Goal: Task Accomplishment & Management: Manage account settings

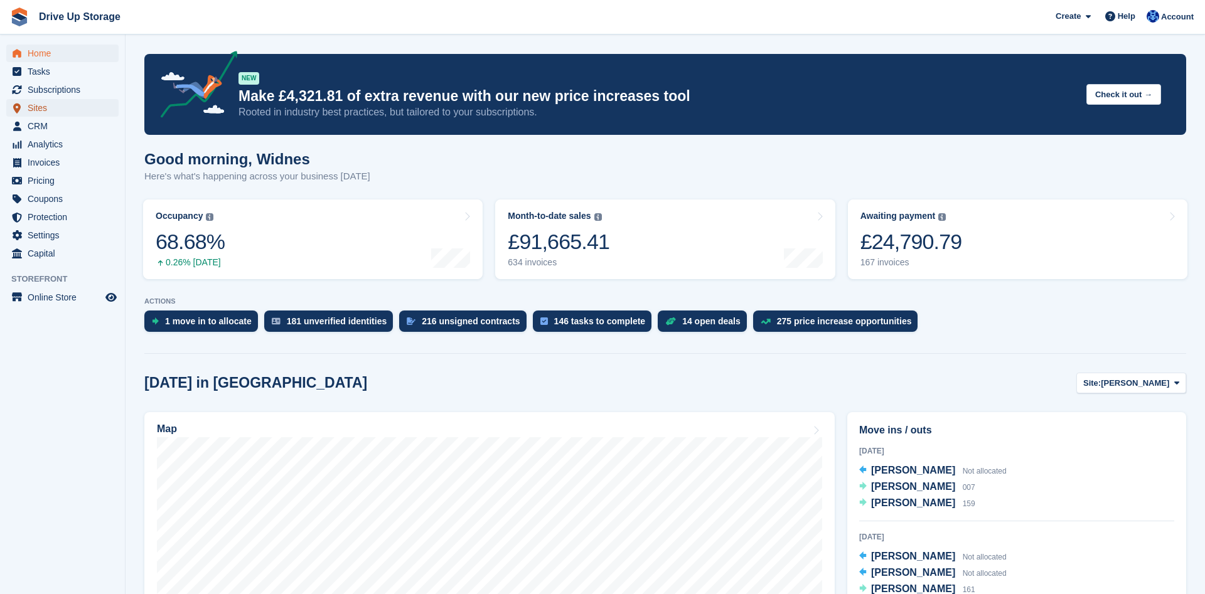
click at [39, 110] on span "Sites" at bounding box center [65, 108] width 75 height 18
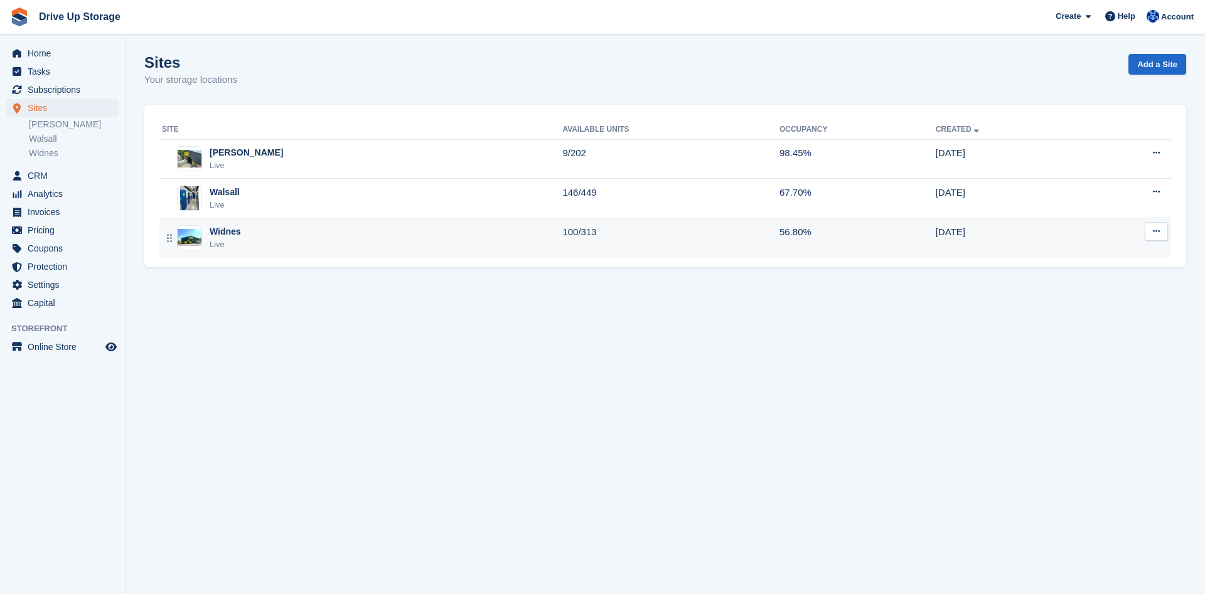
click at [232, 237] on div "Widnes" at bounding box center [225, 231] width 31 height 13
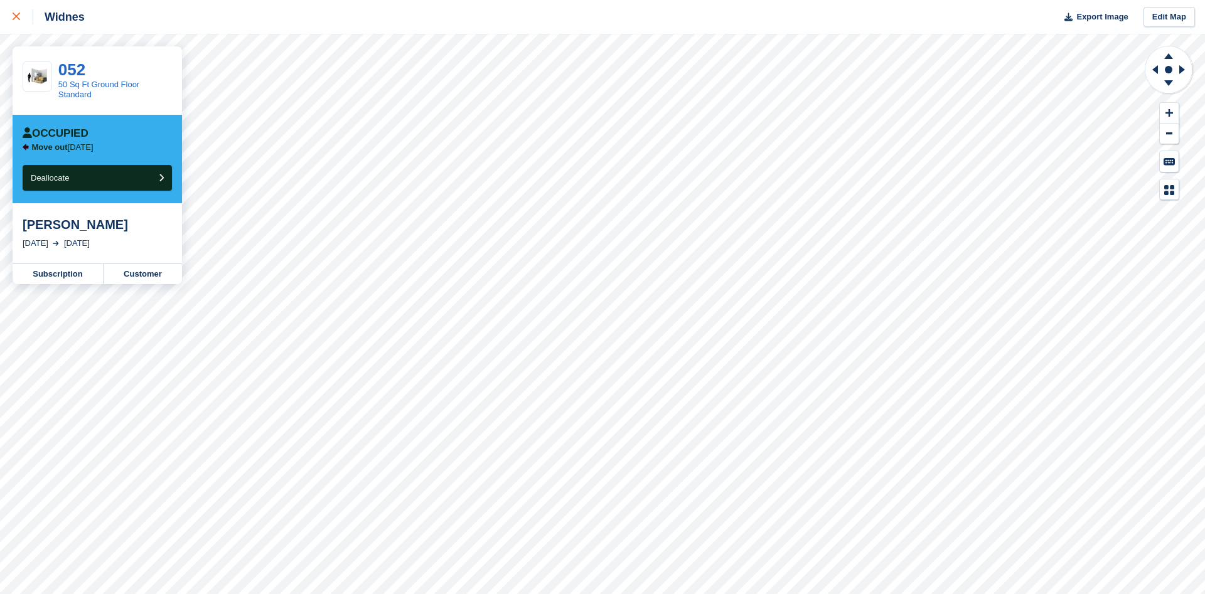
click at [17, 19] on icon at bounding box center [17, 17] width 8 height 8
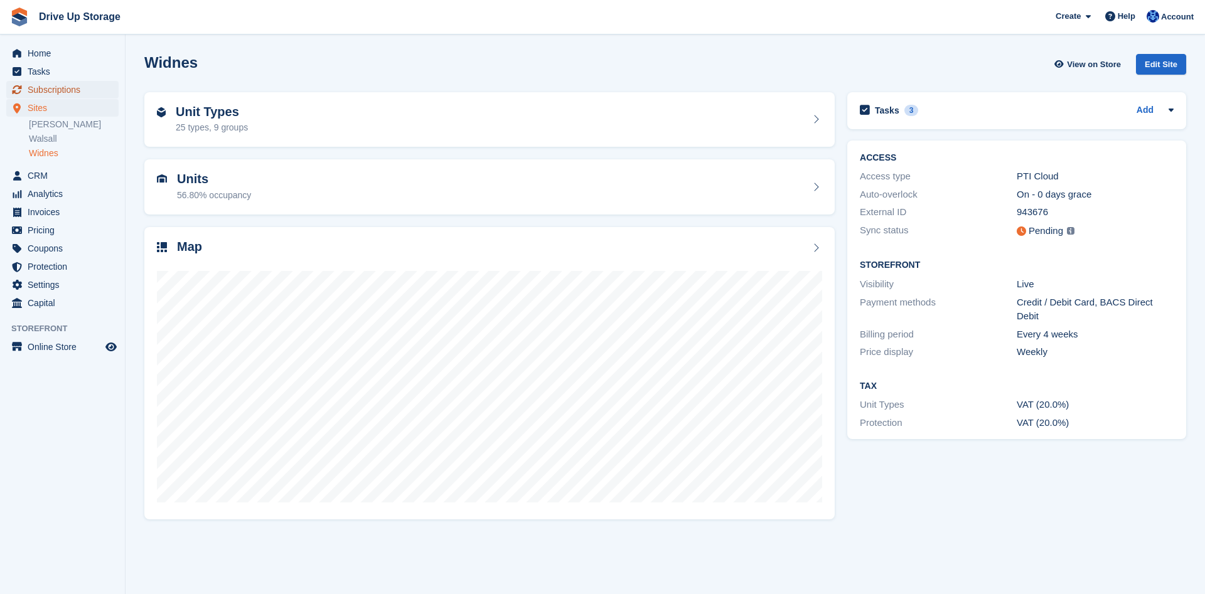
click at [51, 93] on span "Subscriptions" at bounding box center [65, 90] width 75 height 18
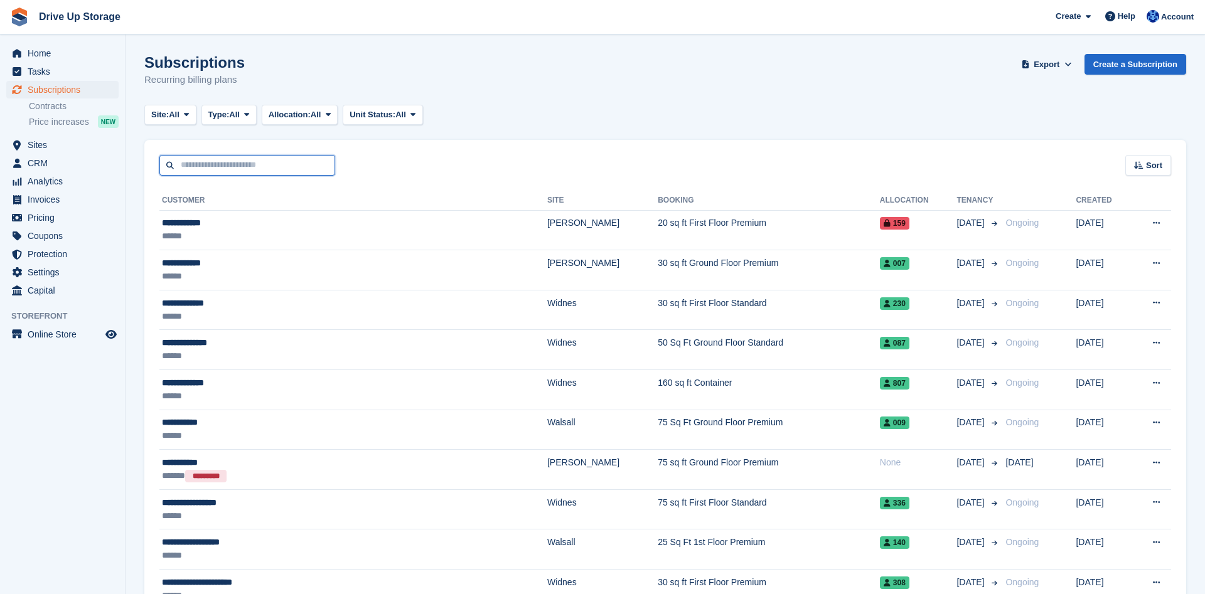
click at [285, 164] on input "text" at bounding box center [247, 165] width 176 height 21
type input "**********"
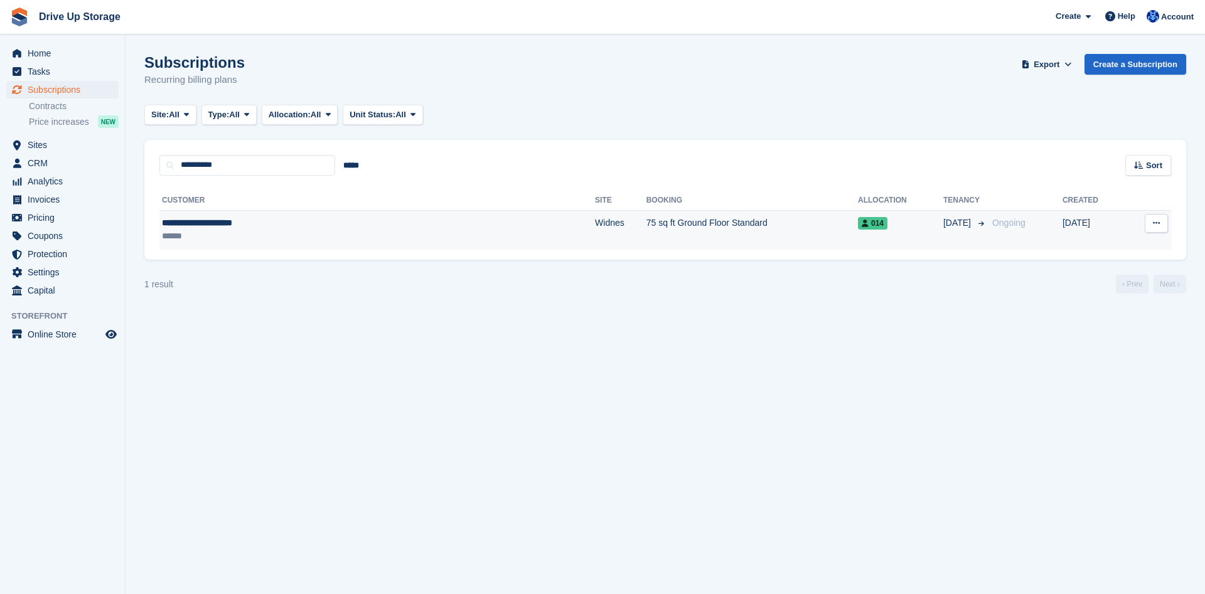
click at [646, 229] on td "75 sq ft Ground Floor Standard" at bounding box center [751, 230] width 211 height 40
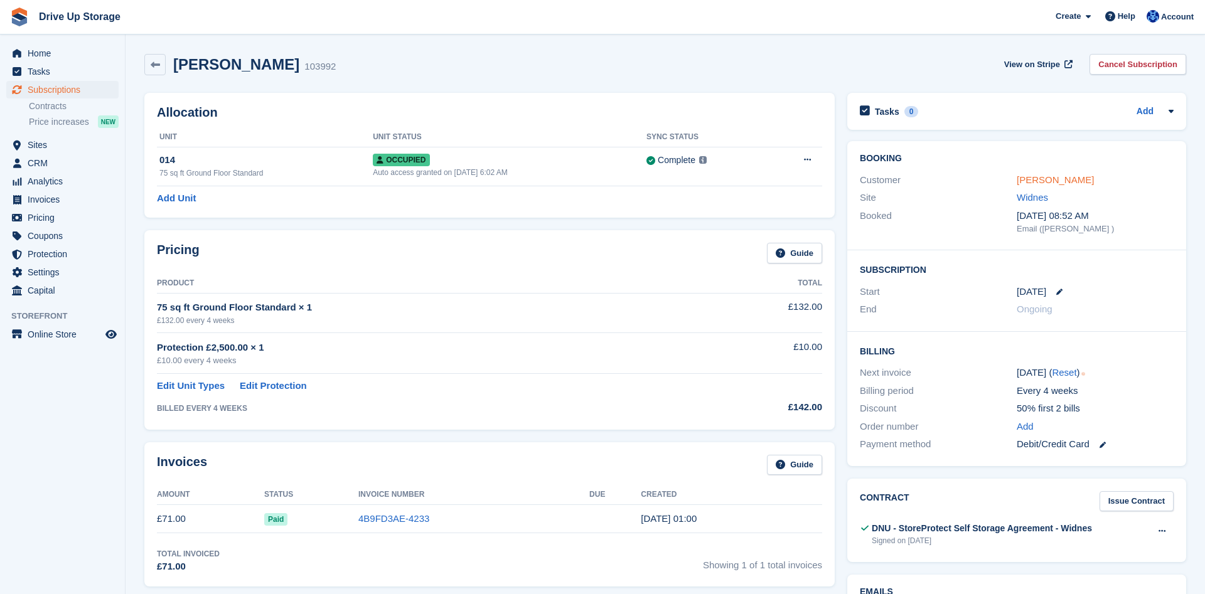
click at [1073, 185] on link "Lesley Ann Fitzsimmons" at bounding box center [1055, 179] width 77 height 11
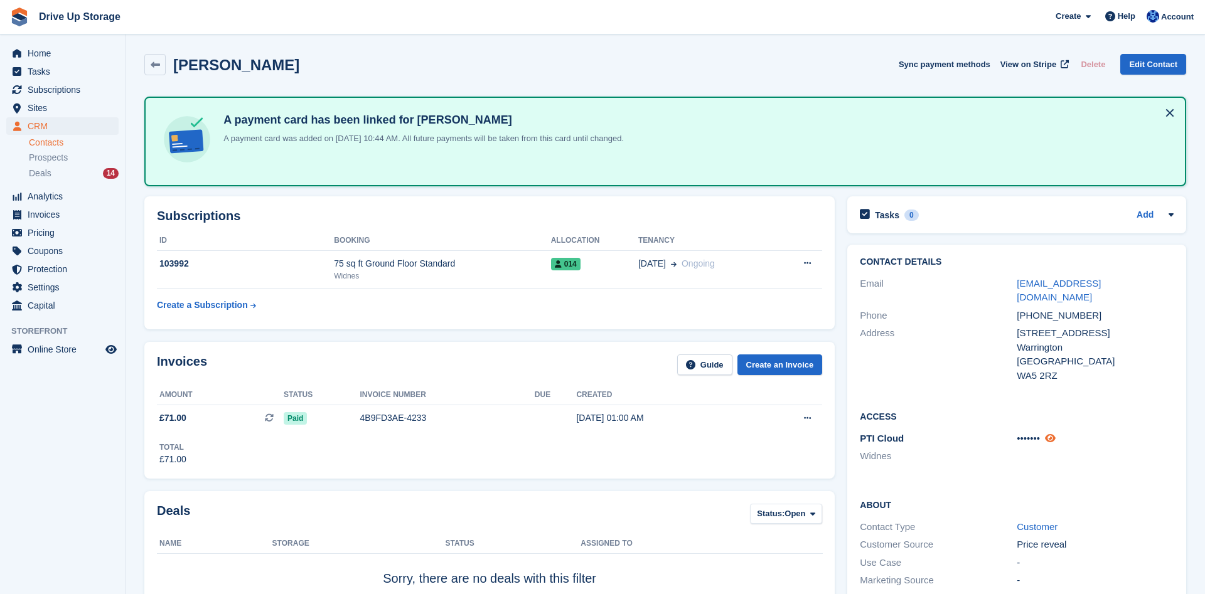
click at [1054, 434] on icon at bounding box center [1050, 438] width 11 height 9
drag, startPoint x: 159, startPoint y: 68, endPoint x: 157, endPoint y: 83, distance: 15.8
click at [158, 68] on icon at bounding box center [155, 64] width 9 height 9
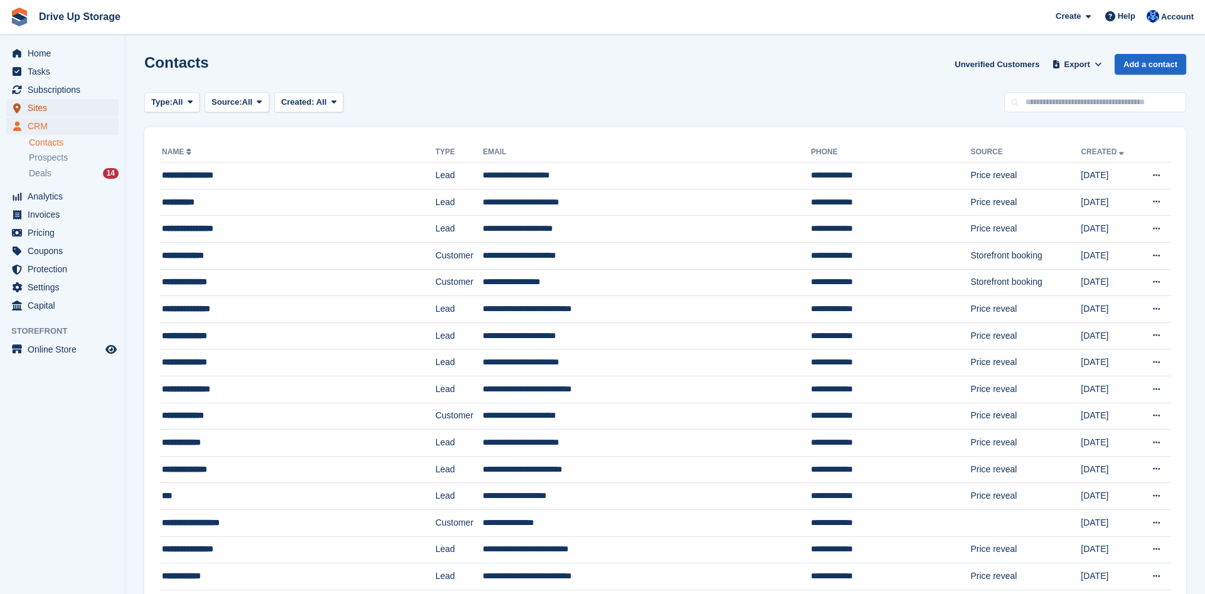
click at [58, 108] on span "Sites" at bounding box center [65, 108] width 75 height 18
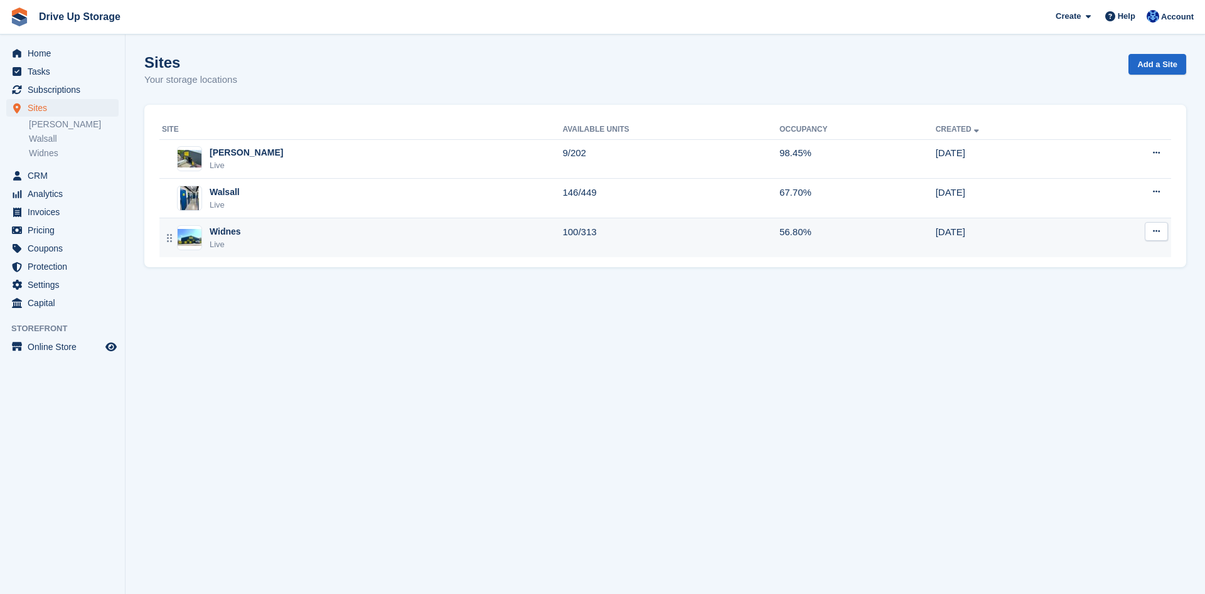
click at [246, 240] on div "Widnes Live" at bounding box center [362, 238] width 400 height 26
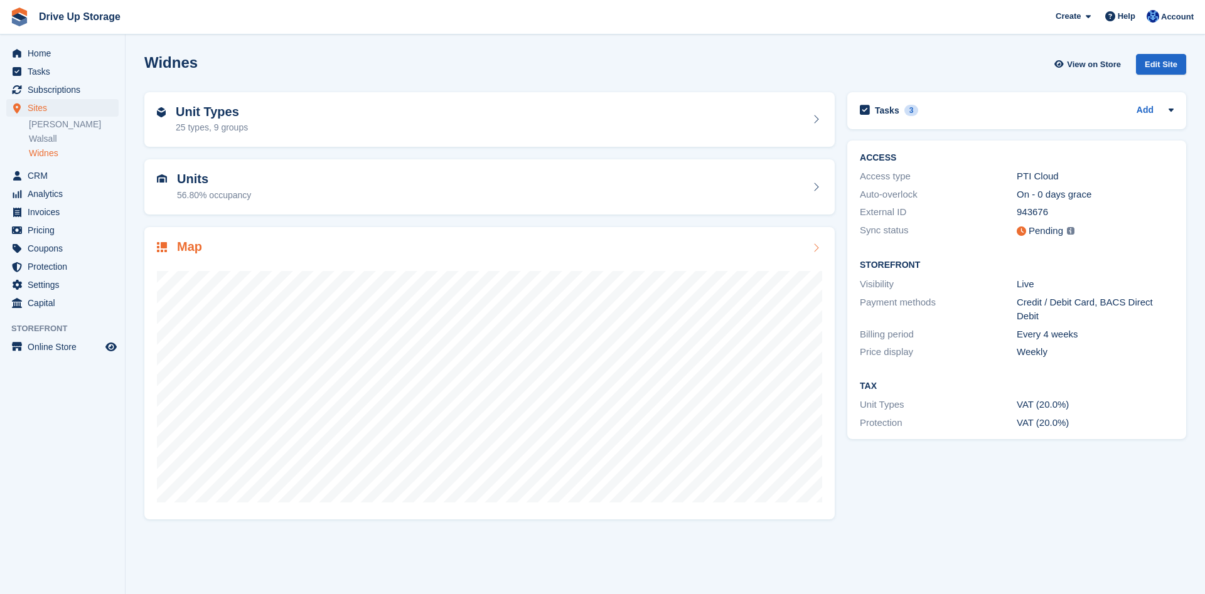
click at [749, 262] on div at bounding box center [489, 381] width 665 height 251
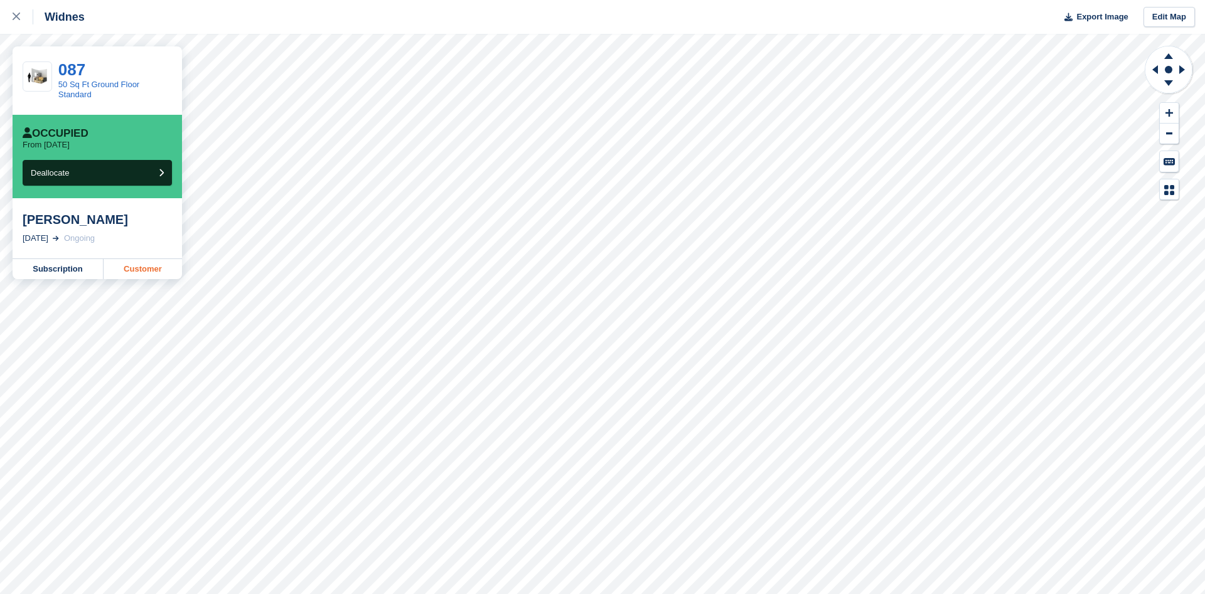
click at [132, 270] on link "Customer" at bounding box center [143, 269] width 78 height 20
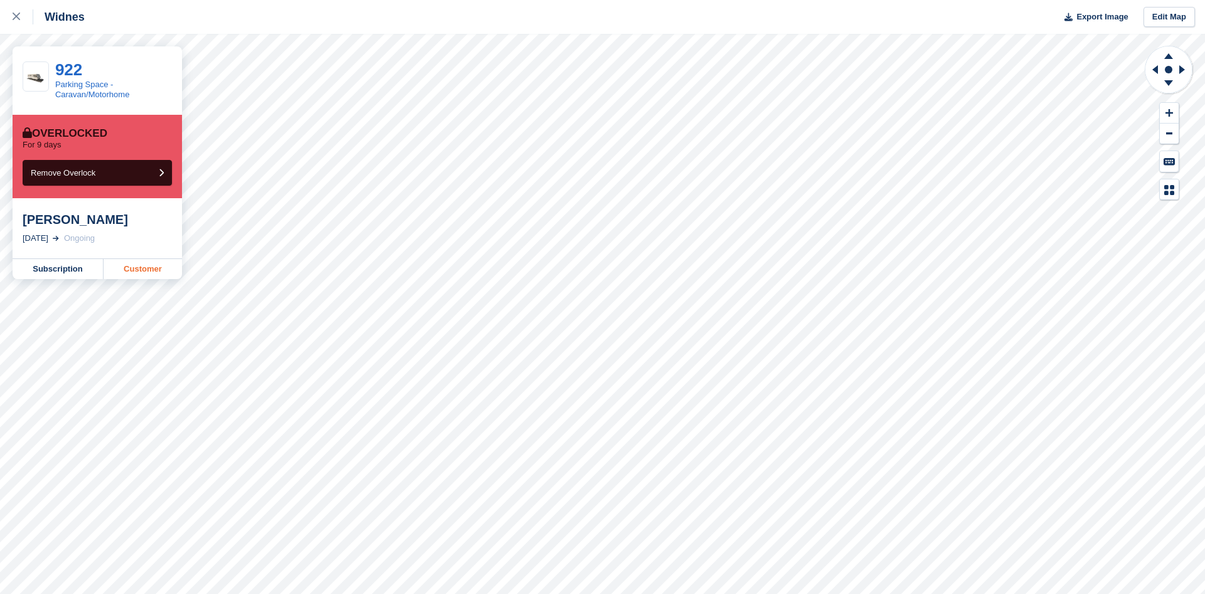
click at [151, 274] on link "Customer" at bounding box center [143, 269] width 78 height 20
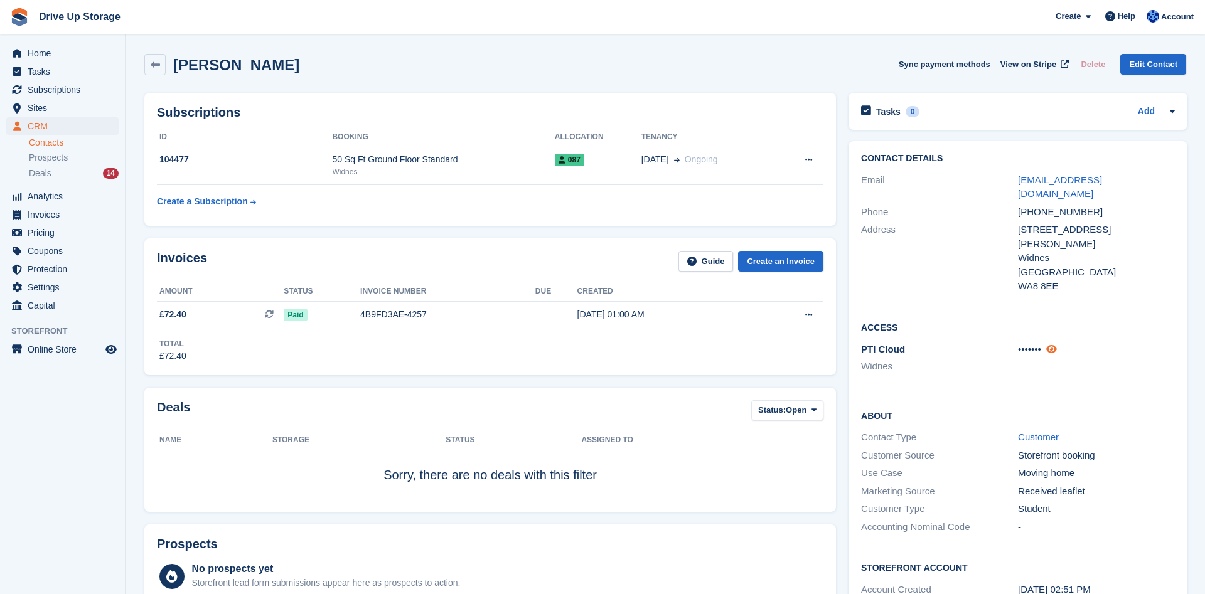
click at [1055, 345] on icon at bounding box center [1051, 349] width 11 height 9
click at [154, 64] on icon at bounding box center [155, 64] width 9 height 9
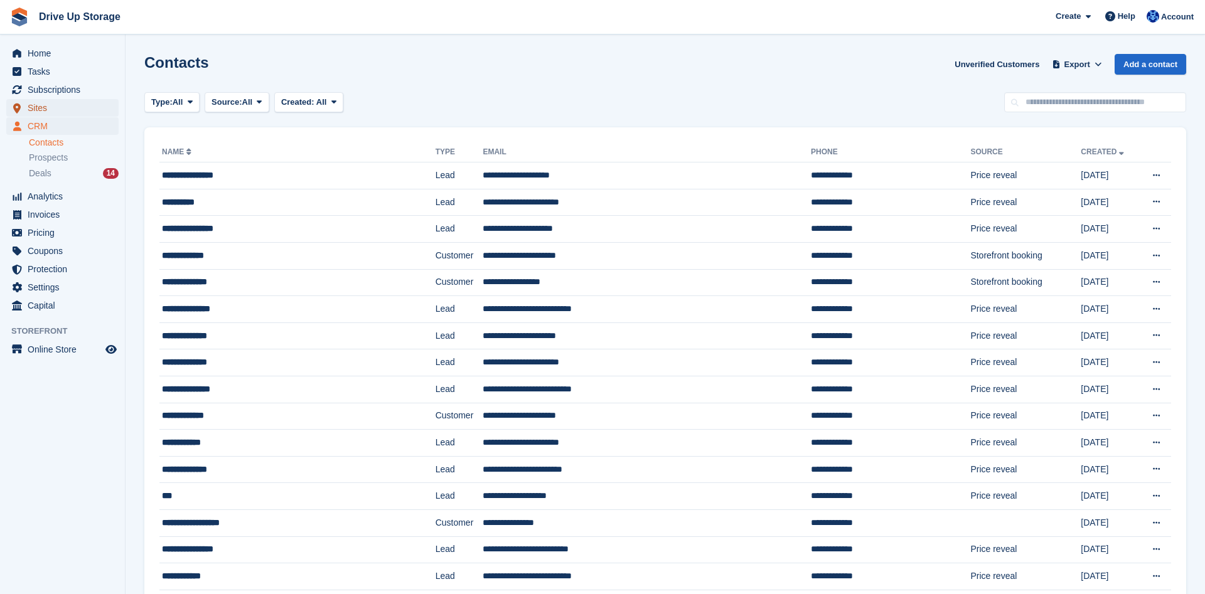
click at [58, 106] on span "Sites" at bounding box center [65, 108] width 75 height 18
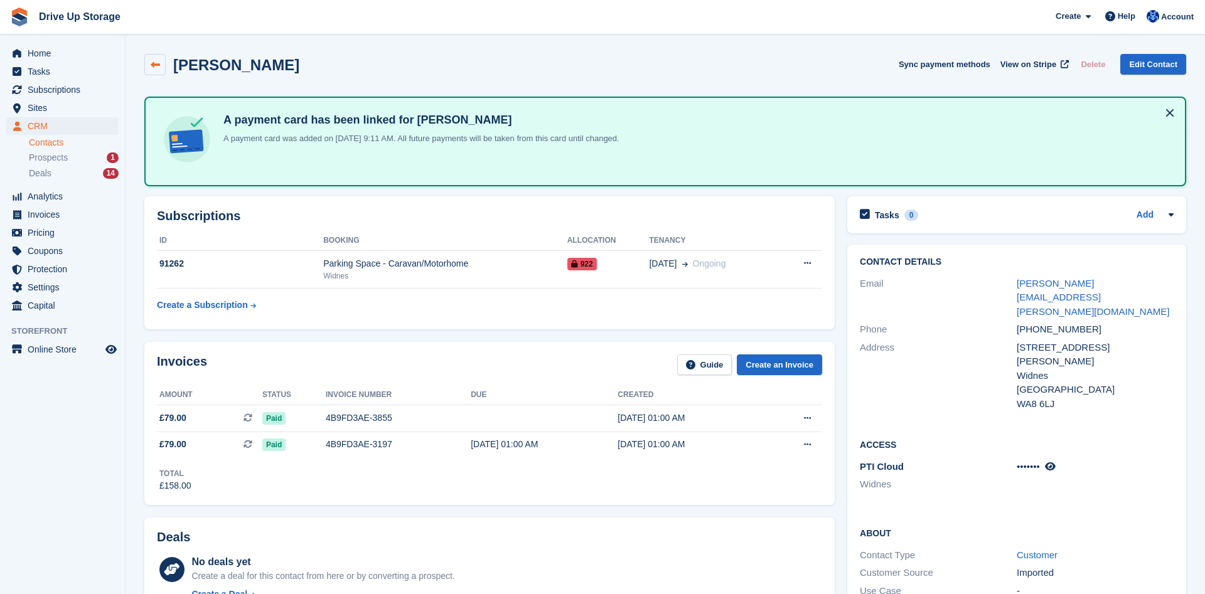
click at [158, 64] on icon at bounding box center [155, 64] width 9 height 9
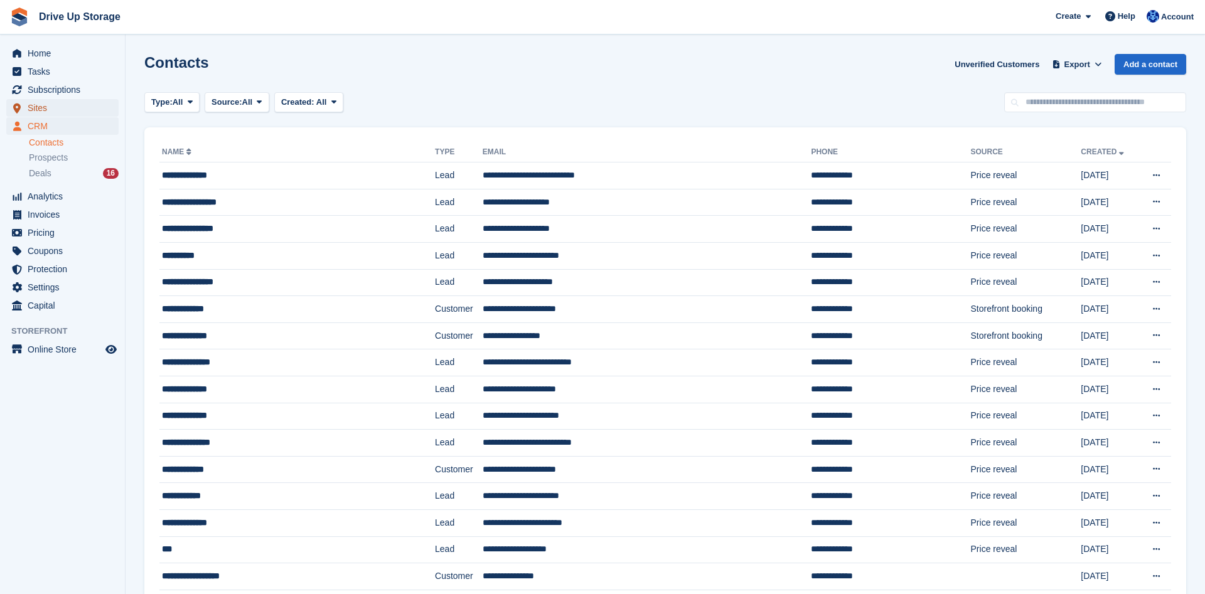
click at [74, 112] on span "Sites" at bounding box center [65, 108] width 75 height 18
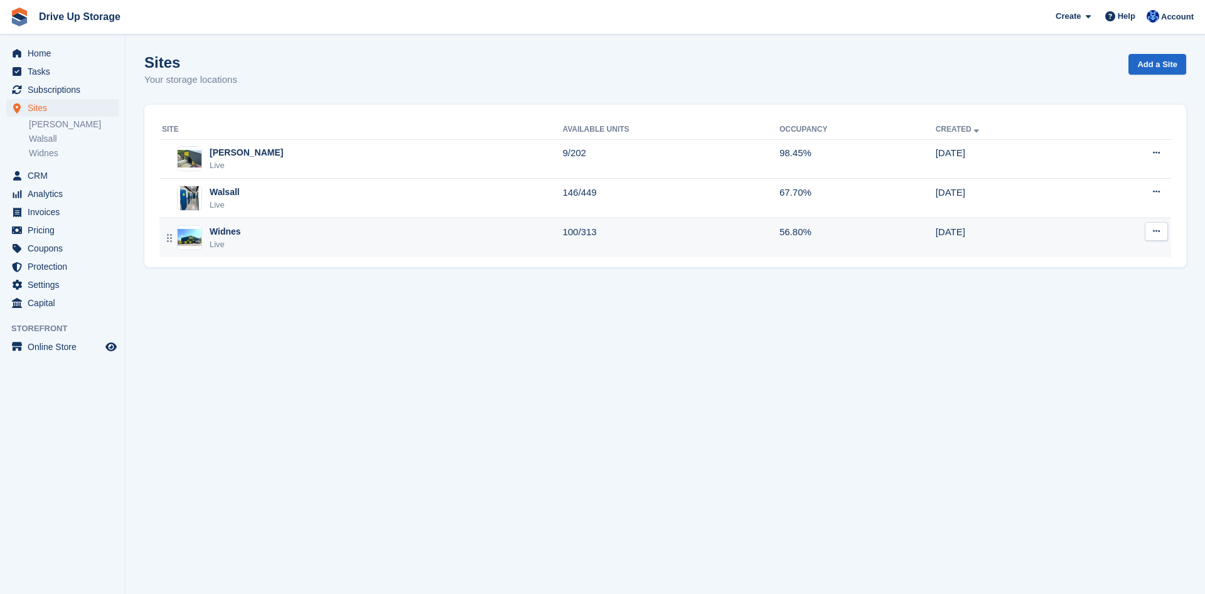
click at [249, 232] on div "Widnes Live" at bounding box center [362, 238] width 400 height 26
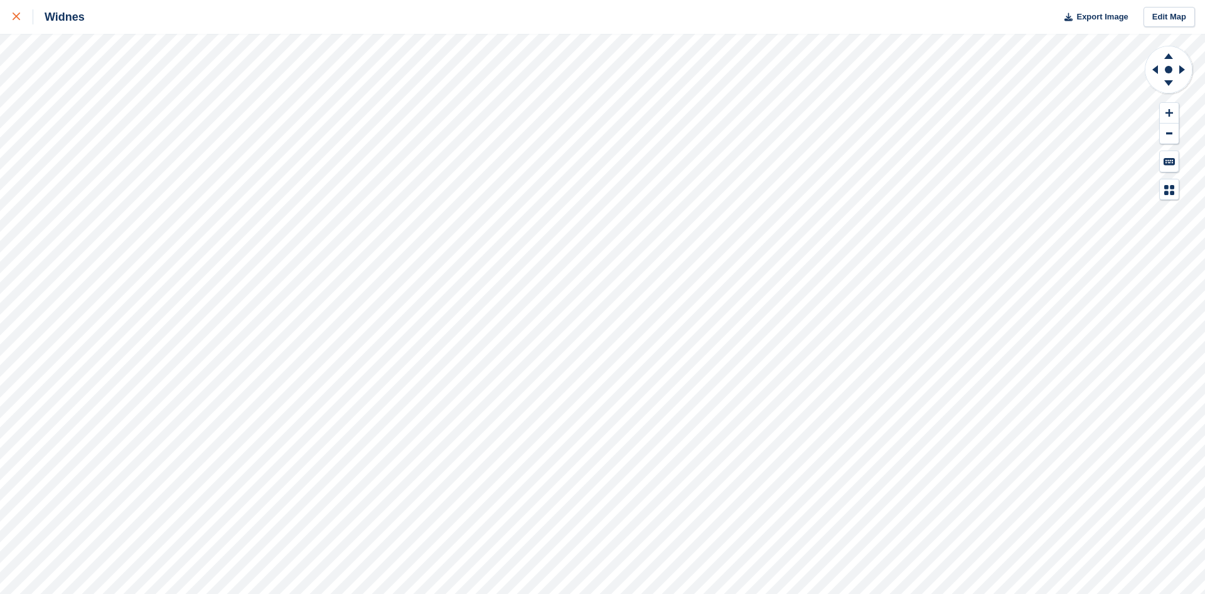
click at [12, 20] on link at bounding box center [16, 17] width 33 height 34
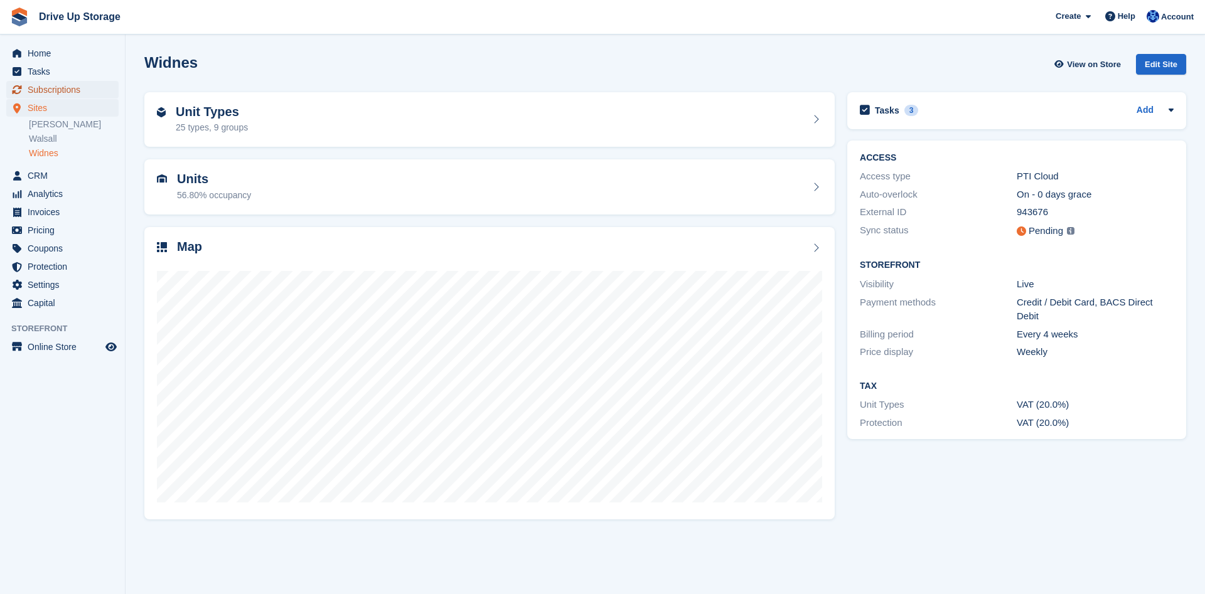
click at [55, 88] on span "Subscriptions" at bounding box center [65, 90] width 75 height 18
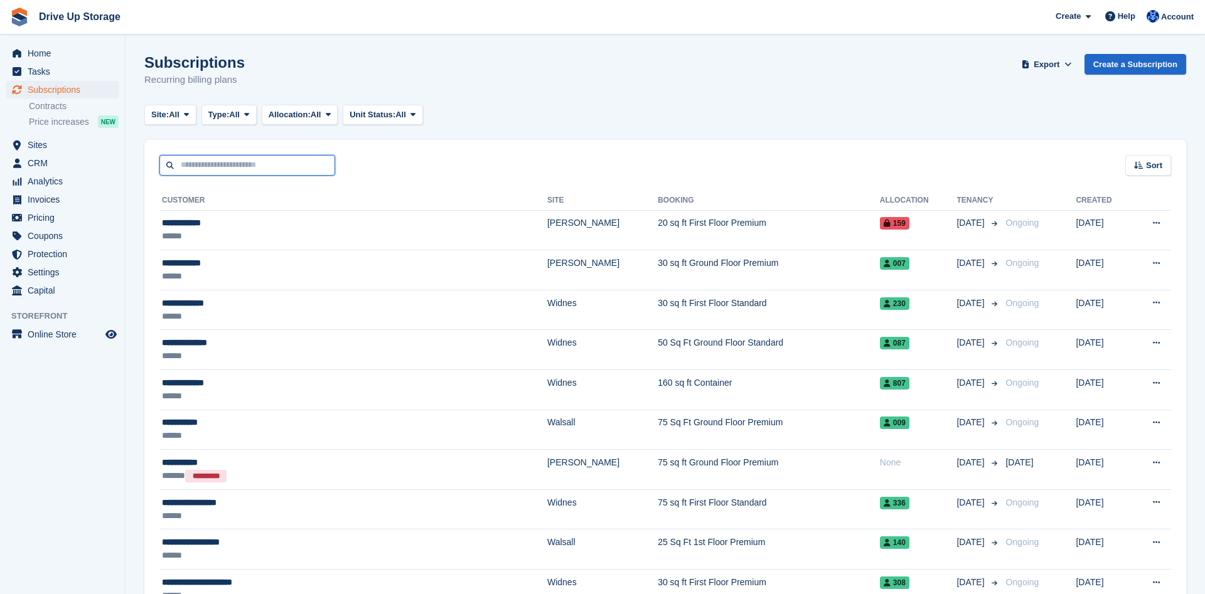
click at [253, 172] on input "text" at bounding box center [247, 165] width 176 height 21
type input "**********"
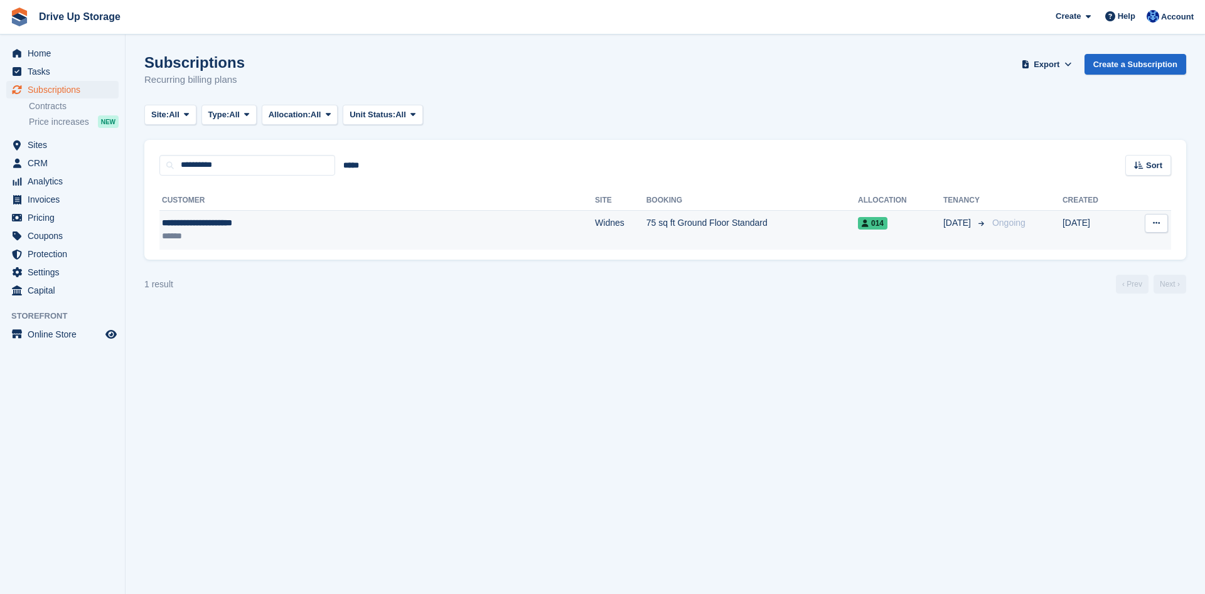
click at [595, 230] on td "Widnes" at bounding box center [620, 230] width 51 height 40
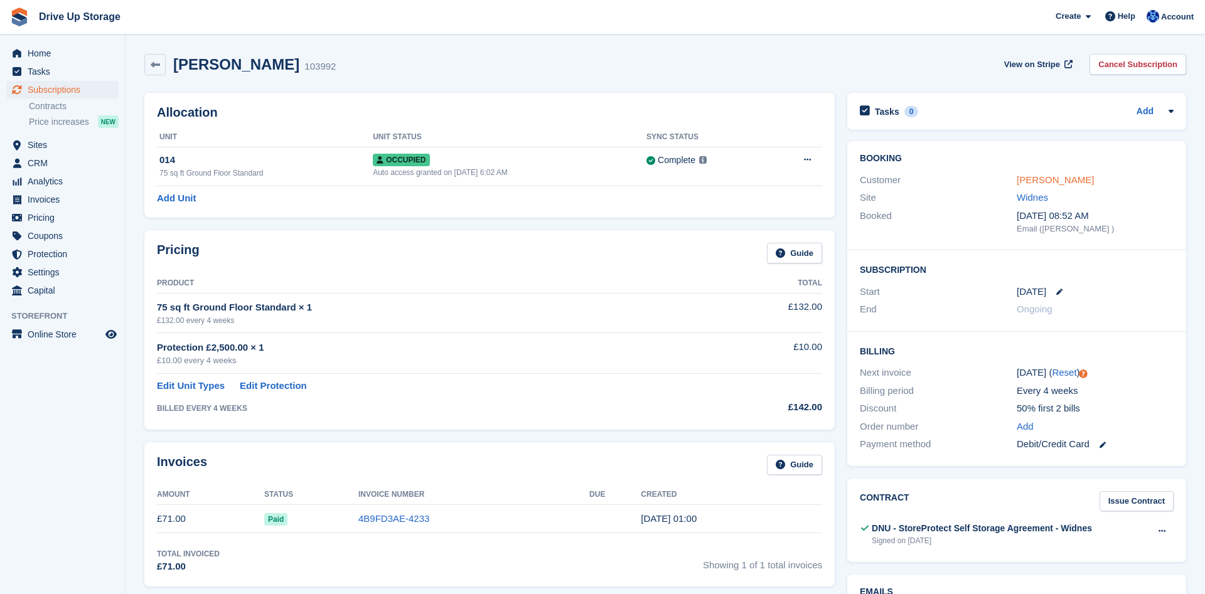
click at [1056, 178] on link "Lesley Ann Fitzsimmons" at bounding box center [1055, 179] width 77 height 11
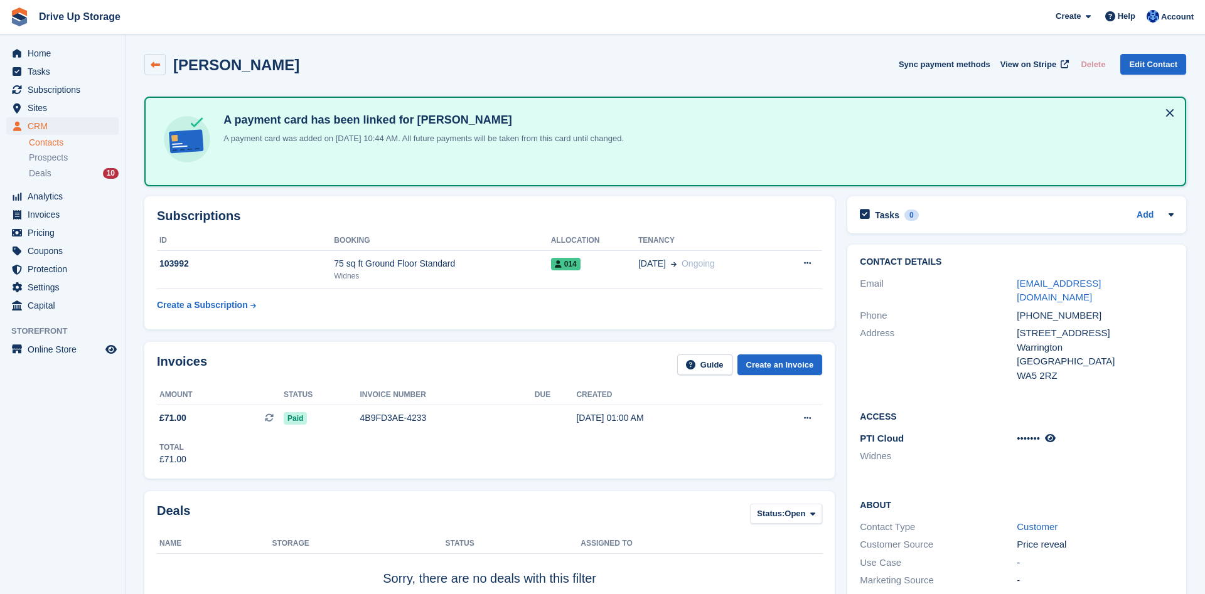
click at [164, 67] on link at bounding box center [154, 64] width 21 height 21
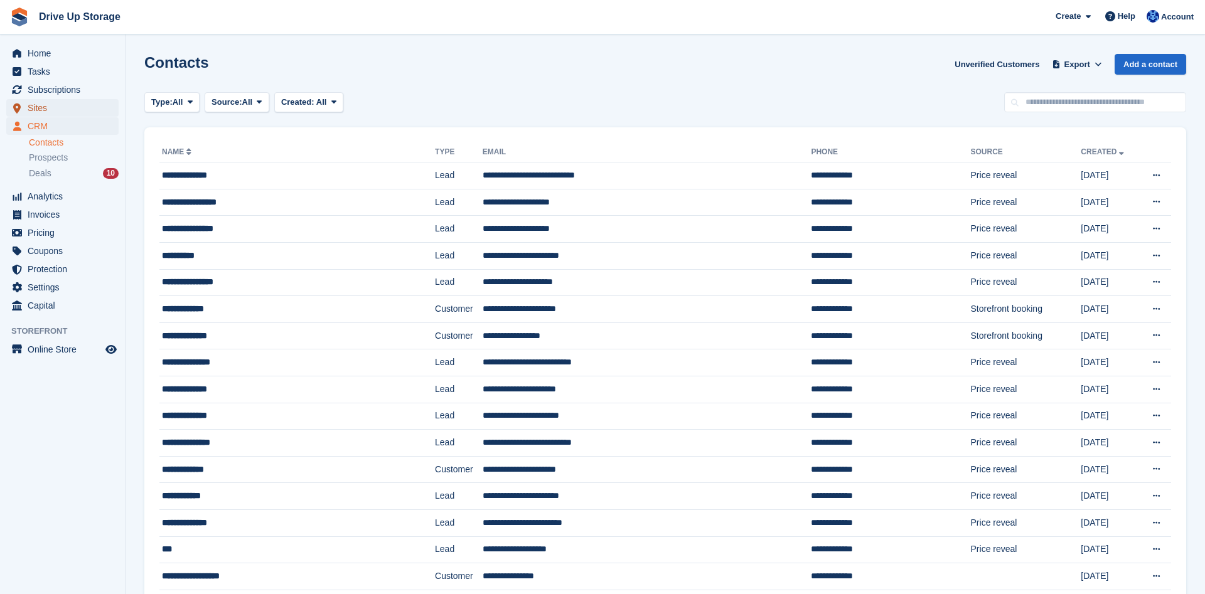
click at [59, 104] on span "Sites" at bounding box center [65, 108] width 75 height 18
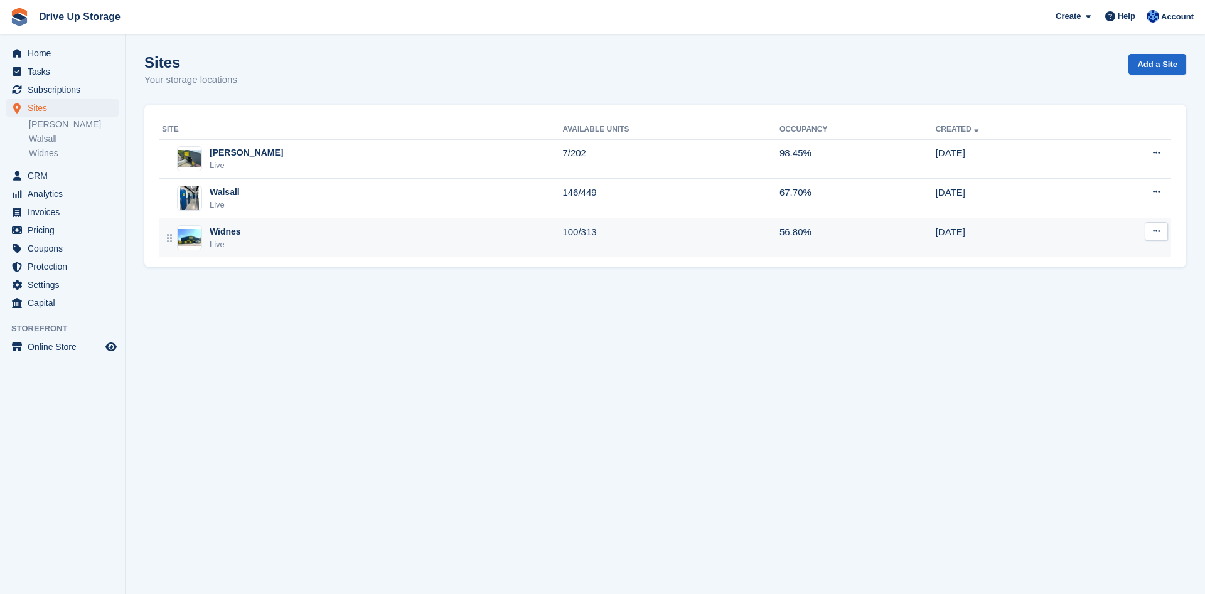
click at [243, 234] on div "Widnes Live" at bounding box center [362, 238] width 400 height 26
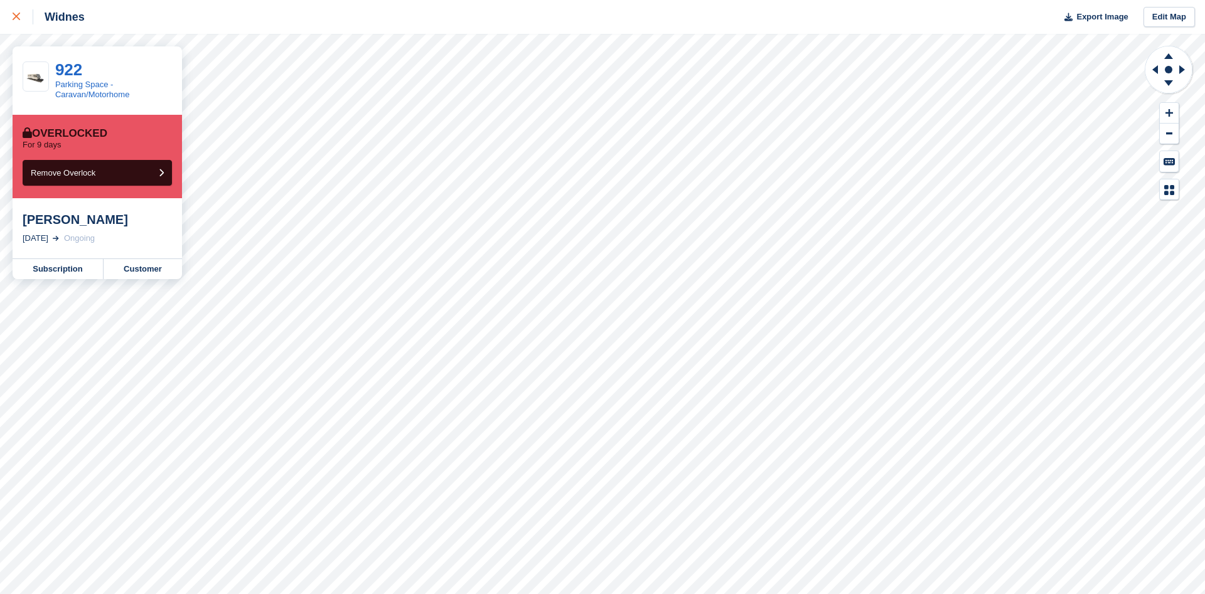
click at [16, 13] on div at bounding box center [23, 16] width 21 height 15
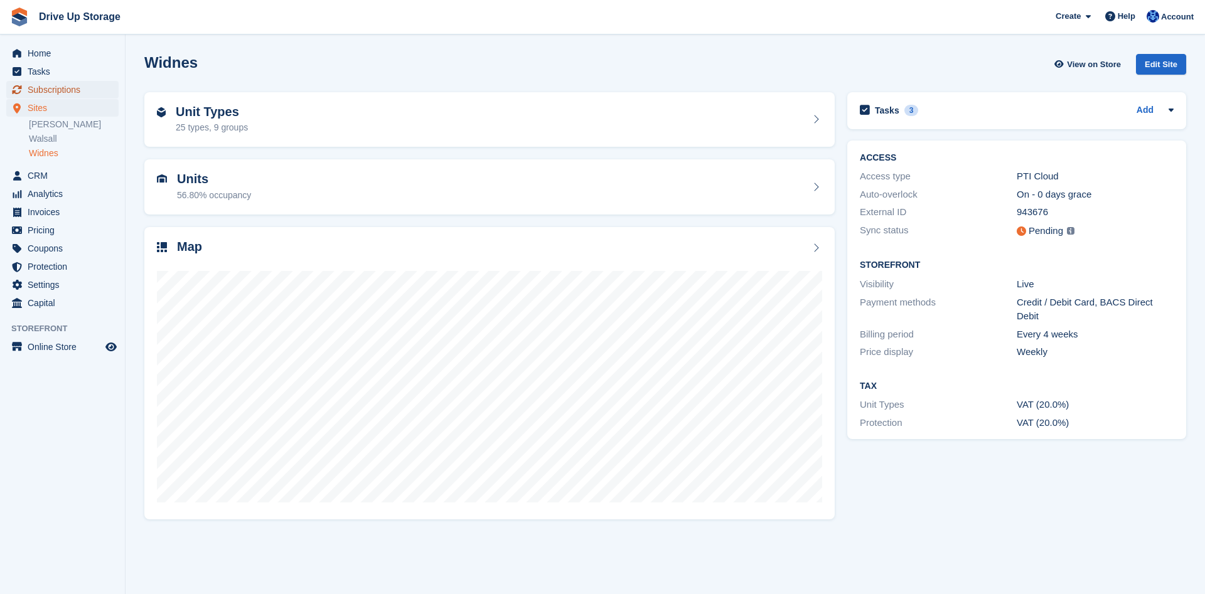
click at [56, 92] on span "Subscriptions" at bounding box center [65, 90] width 75 height 18
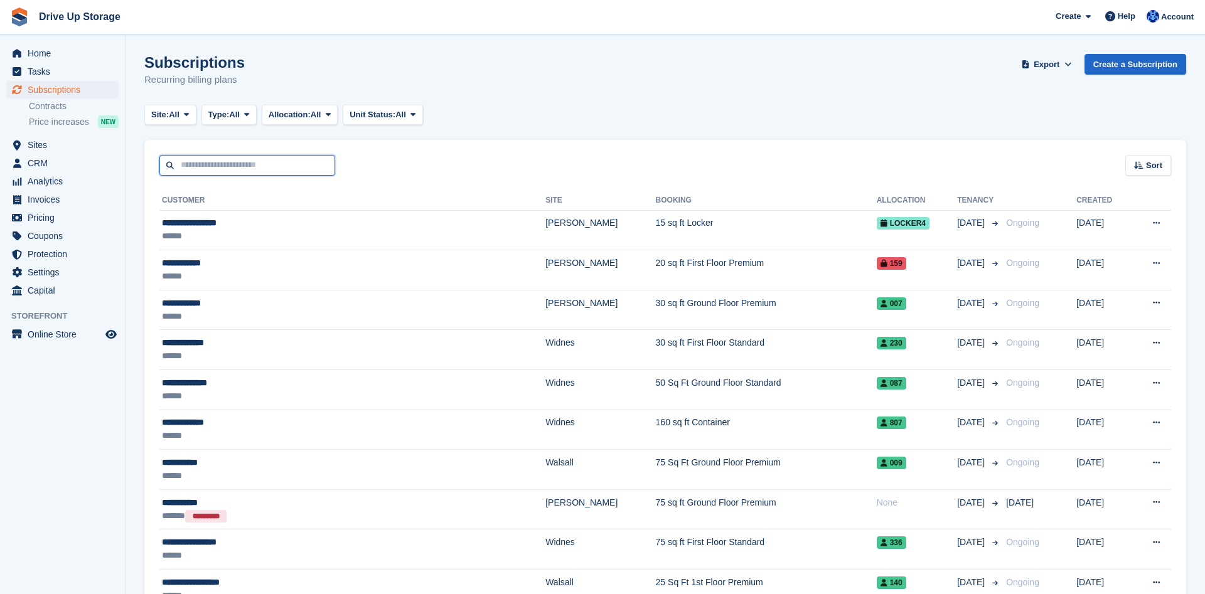
click at [218, 167] on input "text" at bounding box center [247, 165] width 176 height 21
type input "**********"
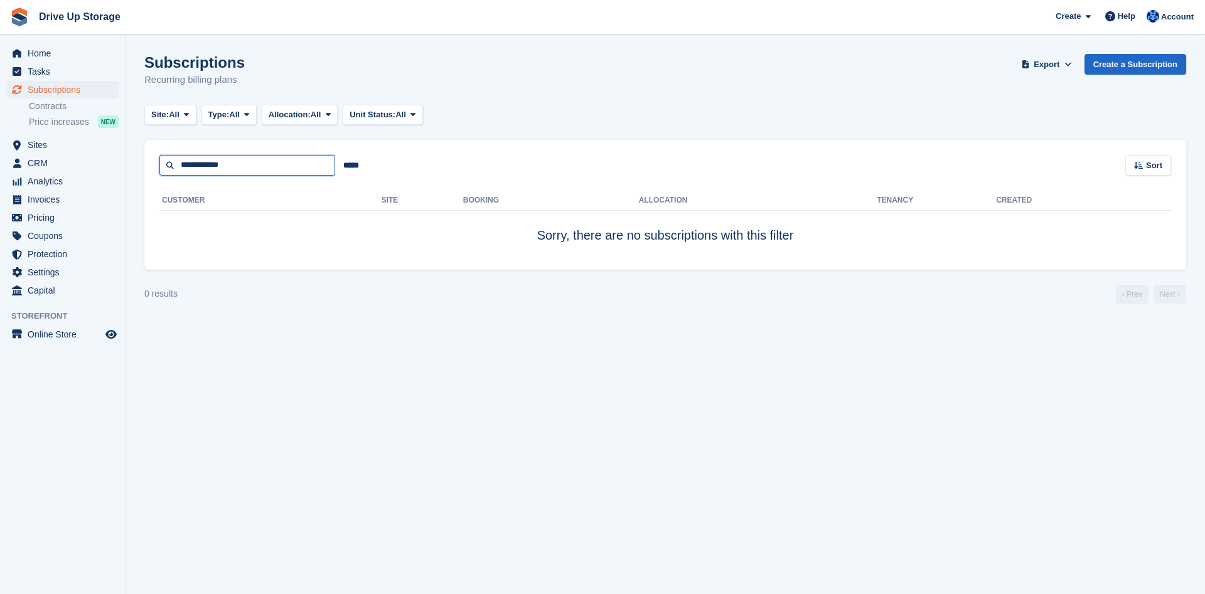
click at [252, 172] on input "**********" at bounding box center [247, 165] width 176 height 21
type input "******"
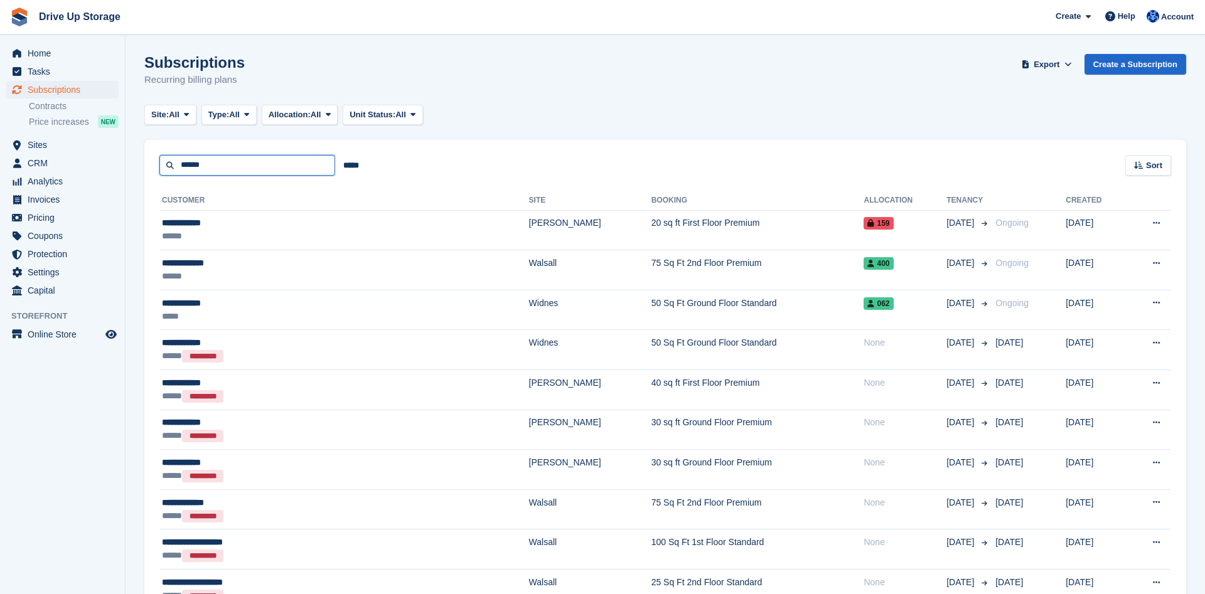
drag, startPoint x: 221, startPoint y: 167, endPoint x: 66, endPoint y: 177, distance: 155.3
click at [159, 176] on input "******" at bounding box center [247, 165] width 176 height 21
type input "*****"
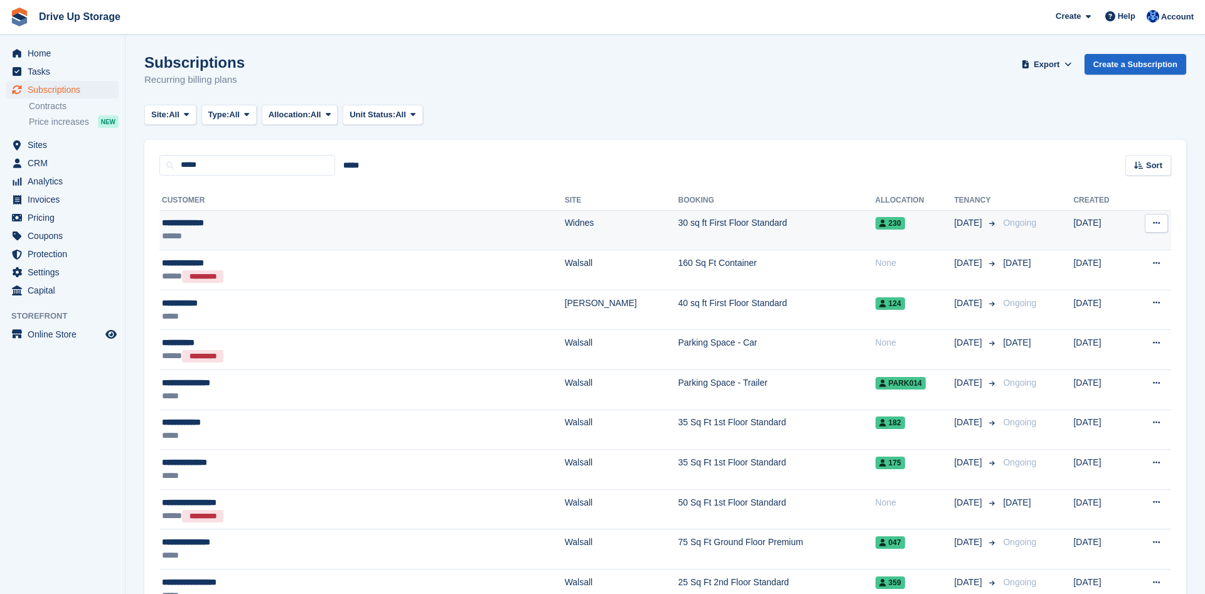
click at [565, 222] on td "Widnes" at bounding box center [622, 230] width 114 height 40
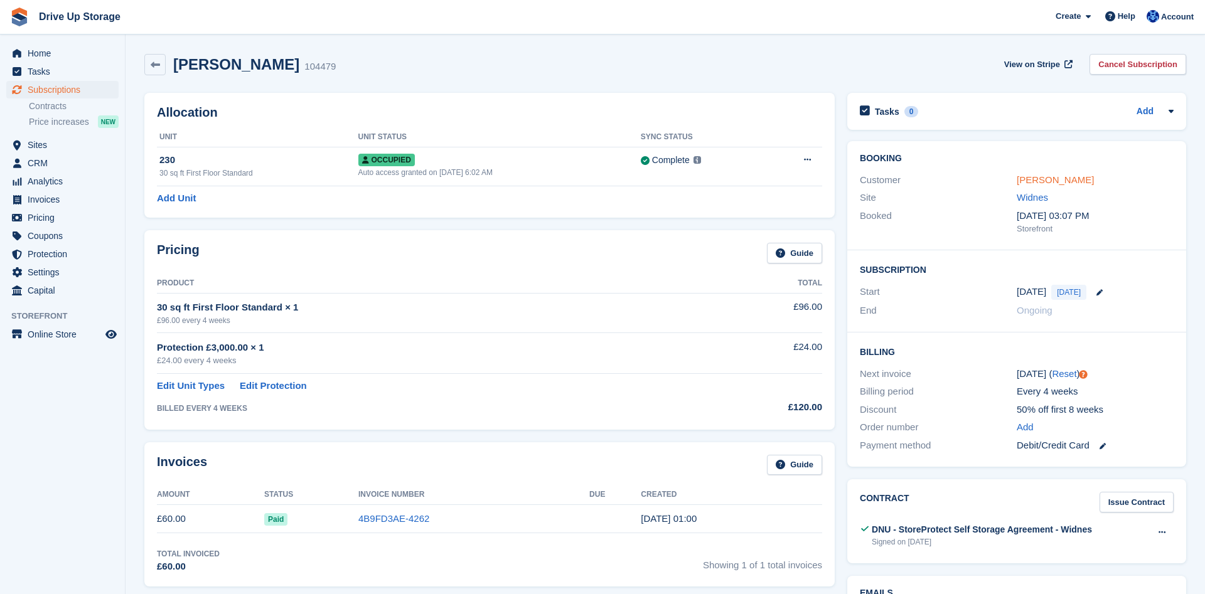
click at [1055, 176] on link "[PERSON_NAME]" at bounding box center [1055, 179] width 77 height 11
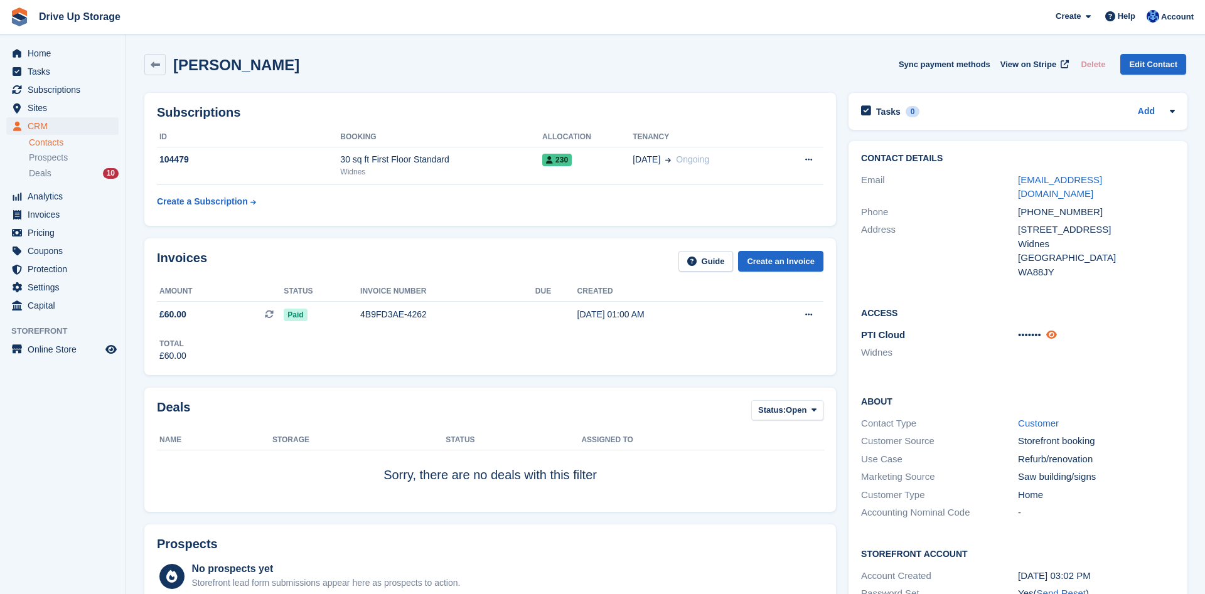
click at [1054, 330] on icon at bounding box center [1051, 334] width 11 height 9
click at [1056, 330] on icon at bounding box center [1060, 334] width 12 height 9
click at [158, 67] on icon at bounding box center [155, 64] width 9 height 9
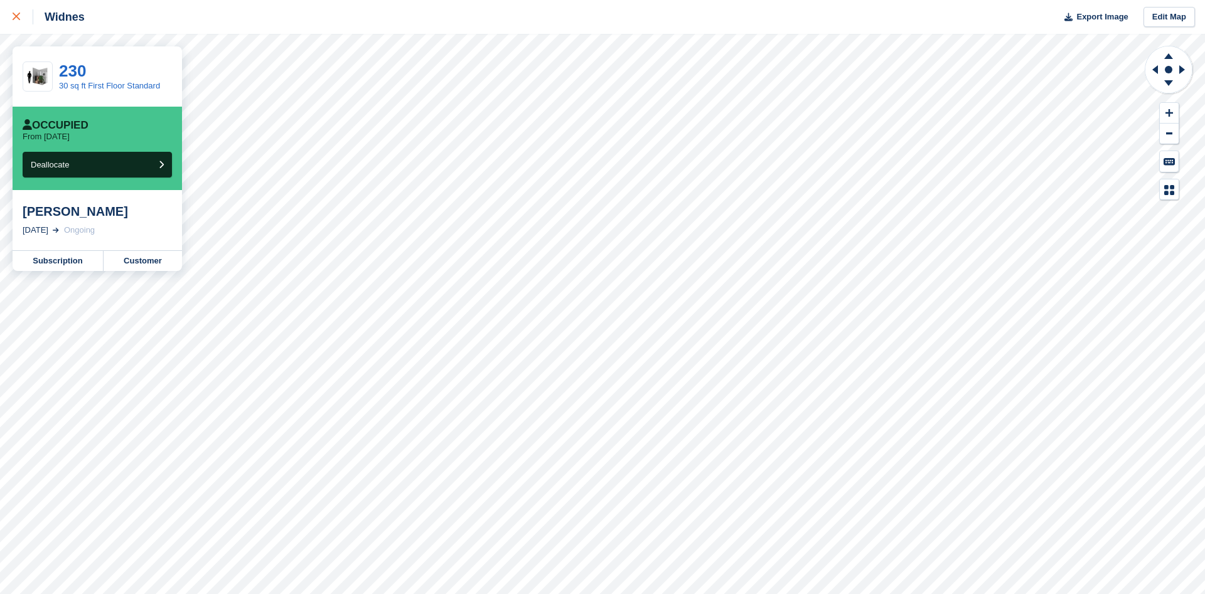
click at [18, 20] on icon at bounding box center [17, 17] width 8 height 8
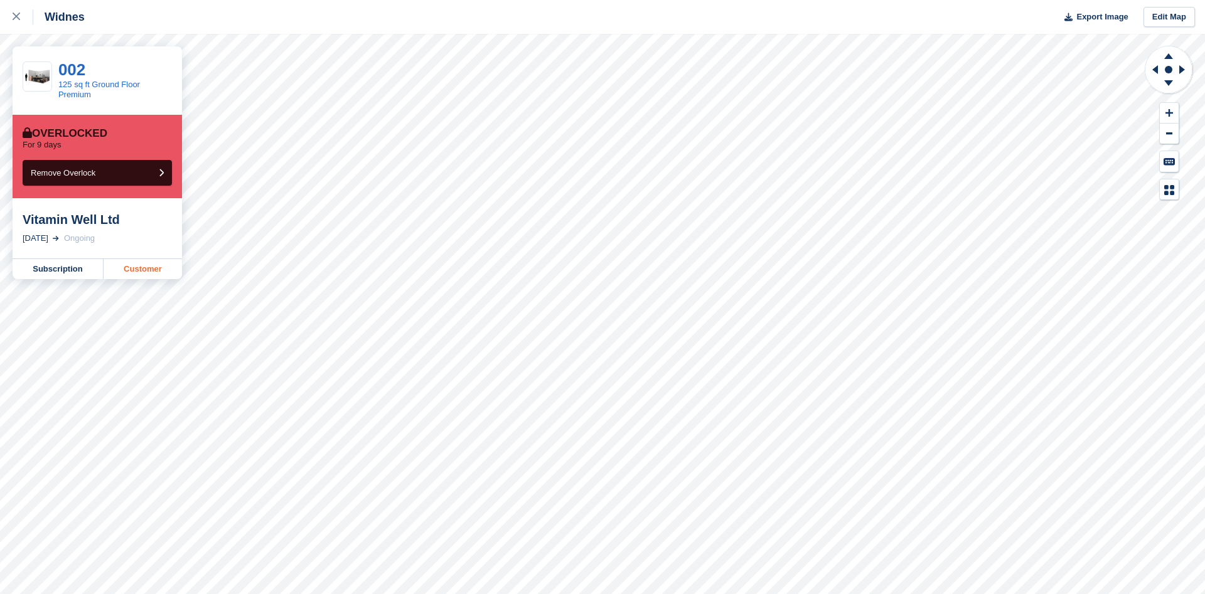
click at [138, 276] on link "Customer" at bounding box center [143, 269] width 78 height 20
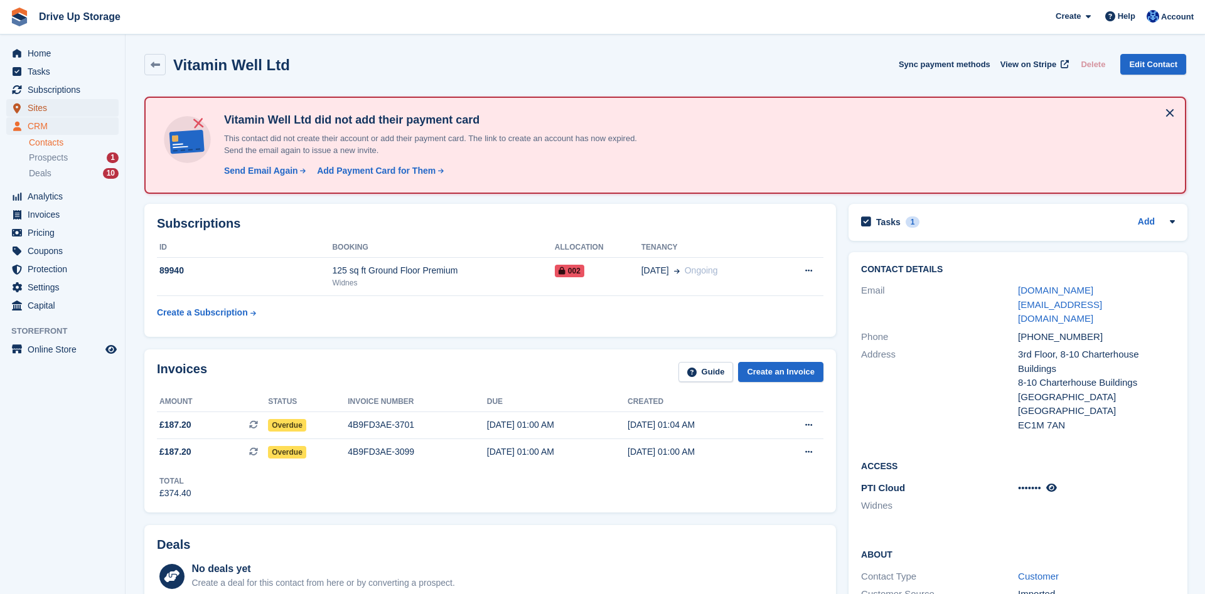
click at [77, 112] on span "Sites" at bounding box center [65, 108] width 75 height 18
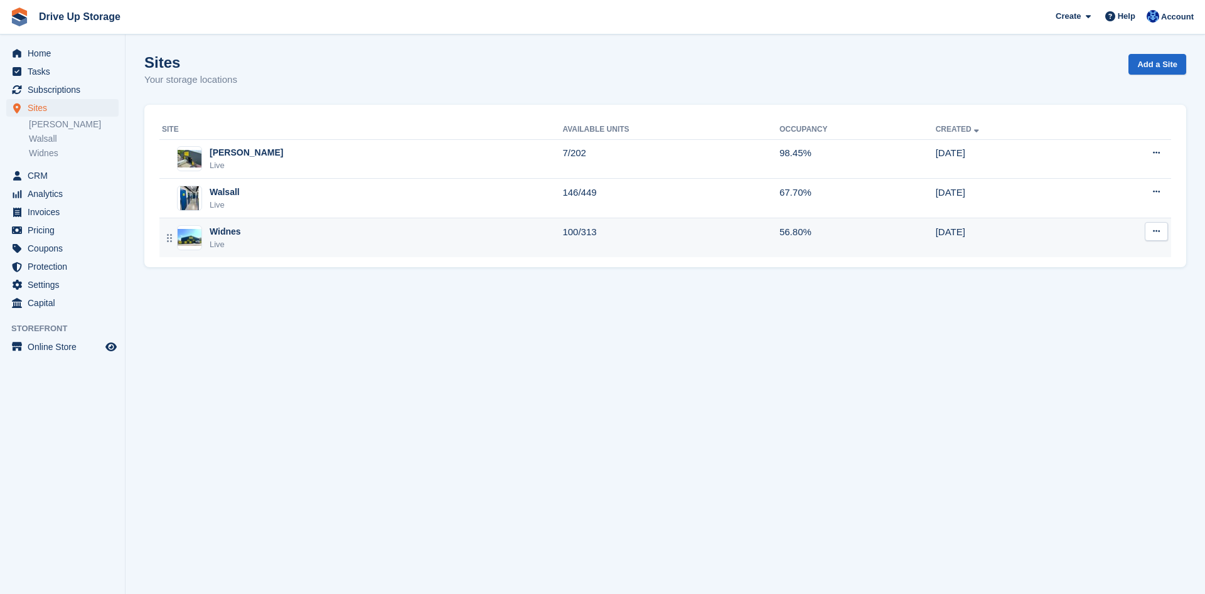
click at [263, 241] on div "Widnes Live" at bounding box center [362, 238] width 400 height 26
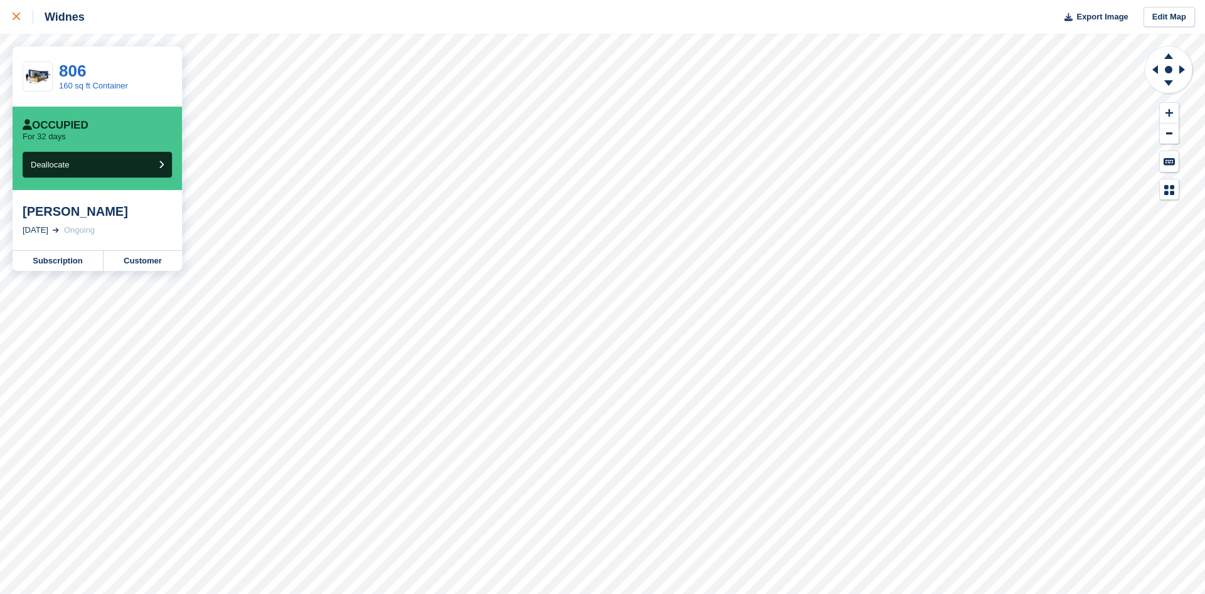
click at [14, 16] on icon at bounding box center [17, 17] width 8 height 8
